Goal: Task Accomplishment & Management: Use online tool/utility

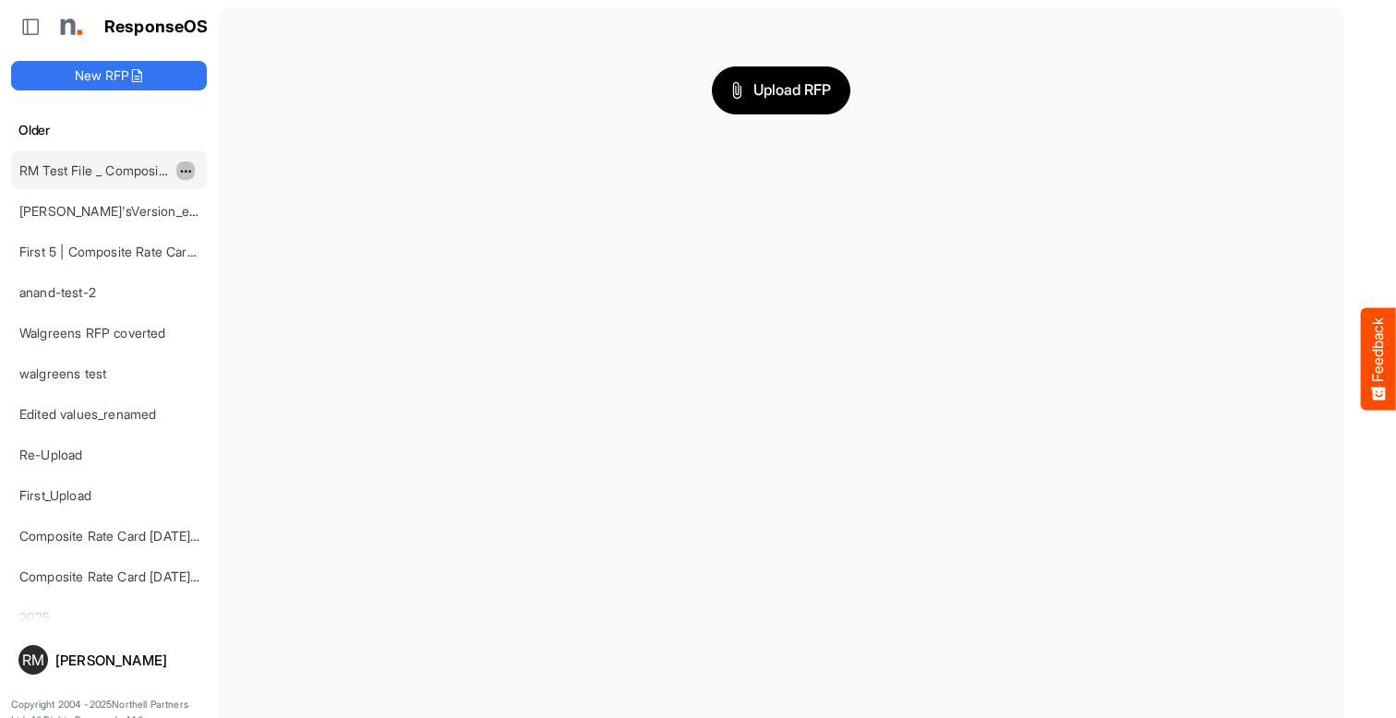
click at [781, 90] on span "Upload RFP" at bounding box center [781, 90] width 100 height 24
click at [186, 170] on span "dropdownbutton" at bounding box center [183, 171] width 9 height 13
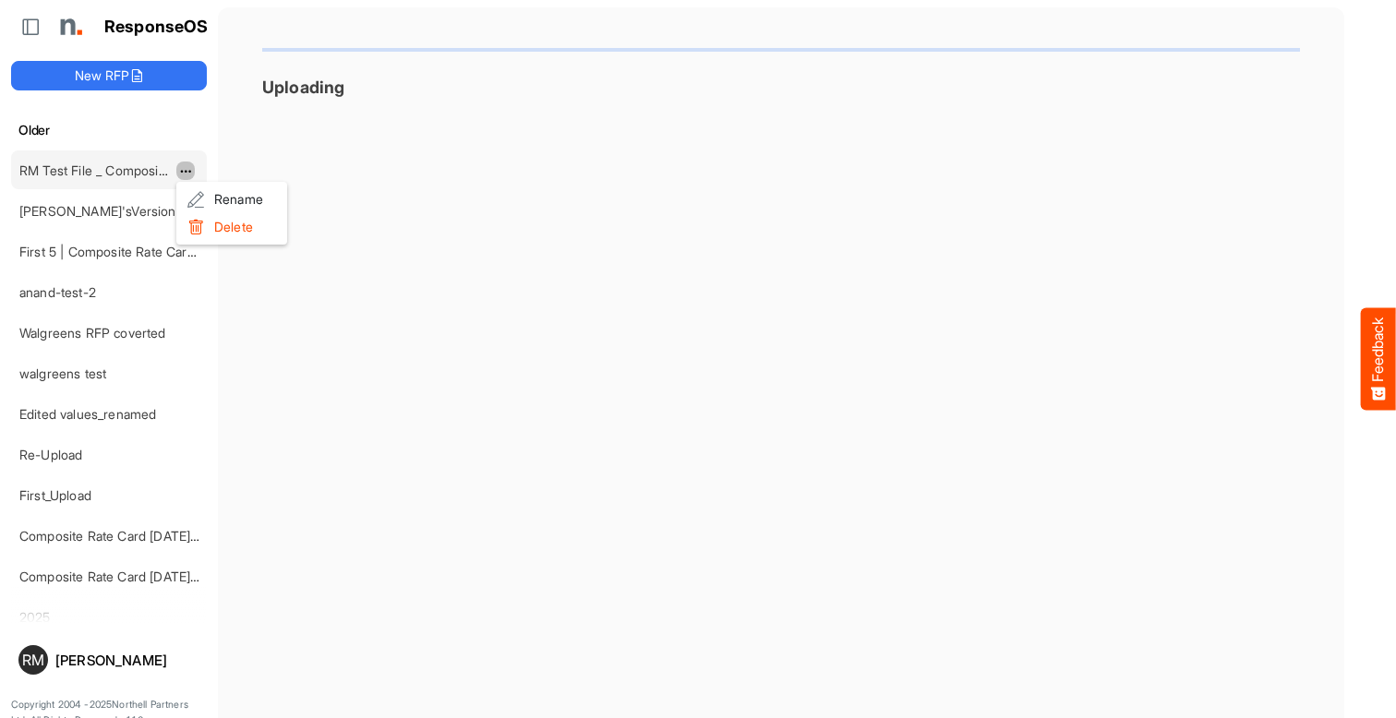
click at [232, 199] on li "Rename" at bounding box center [231, 200] width 111 height 28
